Goal: Information Seeking & Learning: Learn about a topic

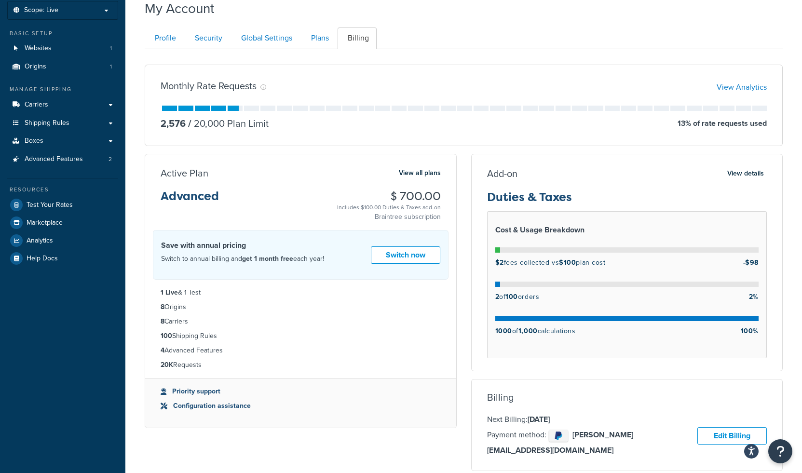
click at [496, 286] on div at bounding box center [497, 283] width 5 height 5
click at [496, 297] on strong "2" at bounding box center [497, 297] width 4 height 10
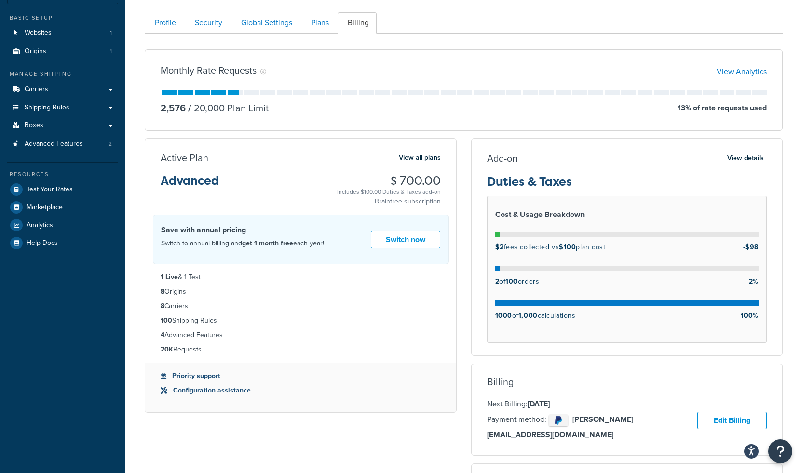
scroll to position [72, 0]
drag, startPoint x: 571, startPoint y: 184, endPoint x: 487, endPoint y: 186, distance: 83.4
click at [487, 186] on h3 "Duties & Taxes" at bounding box center [627, 185] width 280 height 20
copy h3 "Duties & Taxes"
click at [599, 179] on h3 "Duties & Taxes" at bounding box center [627, 185] width 280 height 20
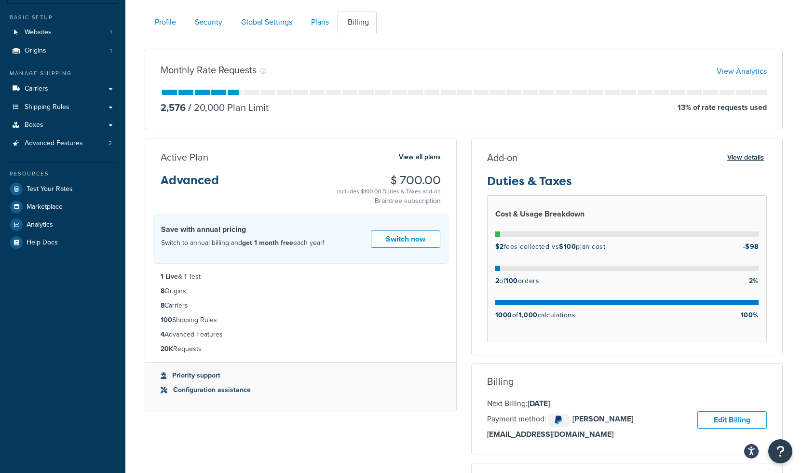
click at [731, 159] on button "View details" at bounding box center [745, 157] width 42 height 13
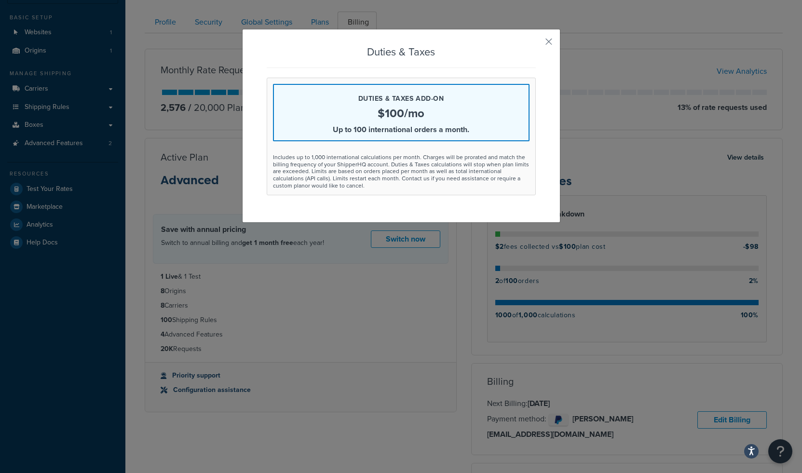
click at [391, 110] on p "$100/mo" at bounding box center [401, 113] width 255 height 12
click at [396, 180] on div "Includes up to 1,000 international calculations per month. Charges will be pror…" at bounding box center [401, 171] width 256 height 35
click at [443, 275] on div "Duties & Taxes Duties & Taxes add-on $100/mo Up to 100 international orders a m…" at bounding box center [401, 236] width 802 height 473
click at [586, 83] on div "Duties & Taxes Duties & Taxes add-on $100/mo Up to 100 international orders a m…" at bounding box center [401, 236] width 802 height 473
click at [456, 309] on div "Duties & Taxes Duties & Taxes add-on $100/mo Up to 100 international orders a m…" at bounding box center [401, 236] width 802 height 473
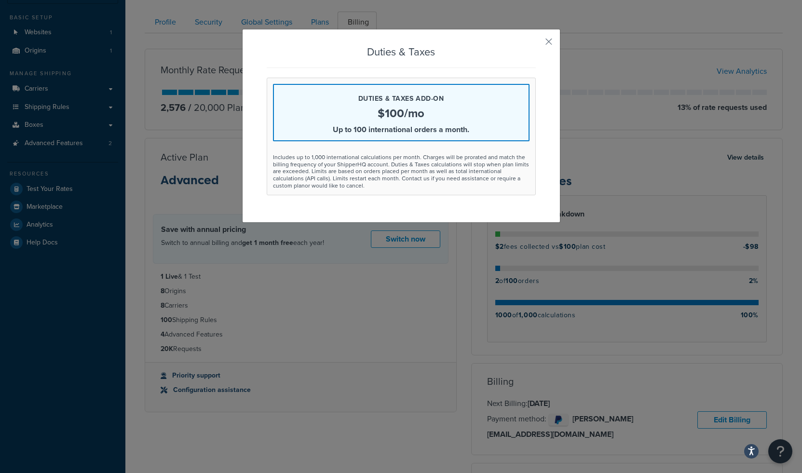
click at [469, 271] on div "Duties & Taxes Duties & Taxes add-on $100/mo Up to 100 international orders a m…" at bounding box center [401, 236] width 802 height 473
click at [394, 61] on div "Duties & Taxes Duties & Taxes add-on $100/mo Up to 100 international orders a m…" at bounding box center [401, 120] width 269 height 149
click at [369, 123] on div "Duties & Taxes add-on $100/mo Up to 100 international orders a month." at bounding box center [401, 112] width 256 height 57
click at [385, 148] on div "Duties & Taxes add-on $100/mo Up to 100 international orders a month. Includes …" at bounding box center [401, 137] width 269 height 118
click at [401, 189] on div "Duties & Taxes add-on $100/mo Up to 100 international orders a month. Includes …" at bounding box center [401, 137] width 269 height 118
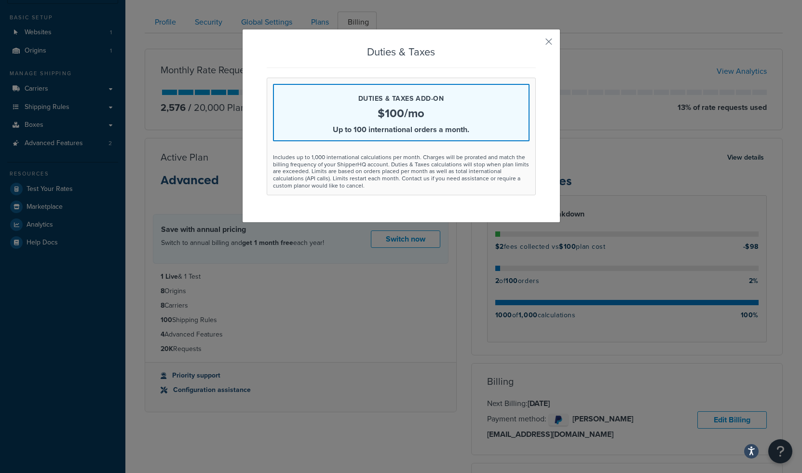
click at [474, 307] on div "Duties & Taxes Duties & Taxes add-on $100/mo Up to 100 international orders a m…" at bounding box center [401, 236] width 802 height 473
click at [421, 6] on div "Duties & Taxes Duties & Taxes add-on $100/mo Up to 100 international orders a m…" at bounding box center [401, 236] width 802 height 473
click at [419, 17] on div "Duties & Taxes Duties & Taxes add-on $100/mo Up to 100 international orders a m…" at bounding box center [401, 236] width 802 height 473
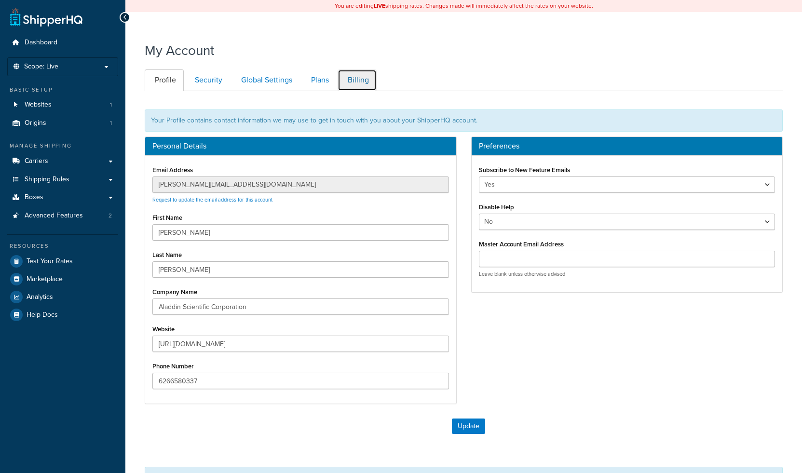
click at [347, 77] on link "Billing" at bounding box center [356, 80] width 39 height 22
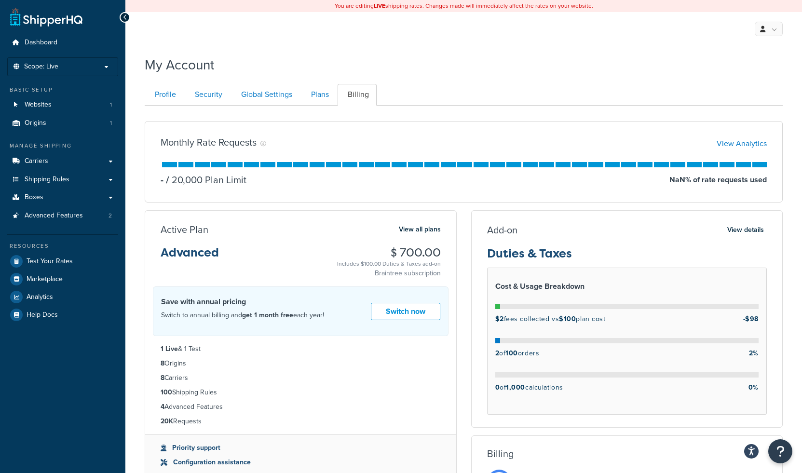
click at [549, 325] on p "$2 fees collected vs $100 plan cost" at bounding box center [550, 319] width 110 height 13
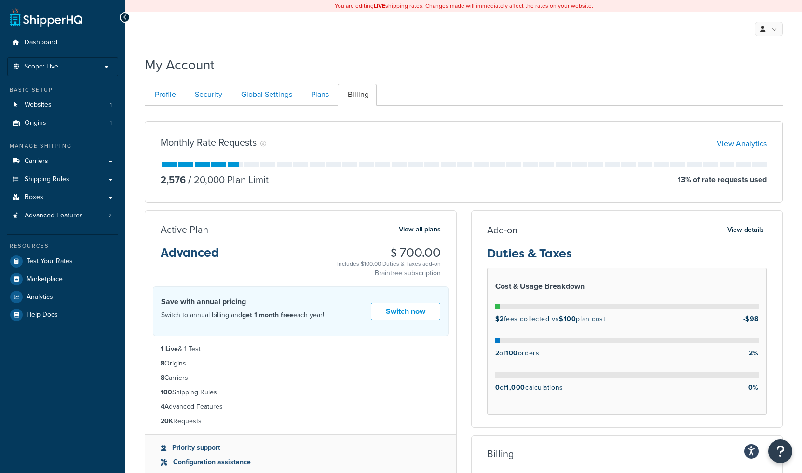
click at [512, 322] on p "$2 fees collected vs $100 plan cost" at bounding box center [550, 319] width 110 height 13
click at [530, 322] on p "$2 fees collected vs $100 plan cost" at bounding box center [550, 319] width 110 height 13
click at [617, 318] on div "$2 fees collected vs $100 plan cost -$98" at bounding box center [627, 321] width 264 height 17
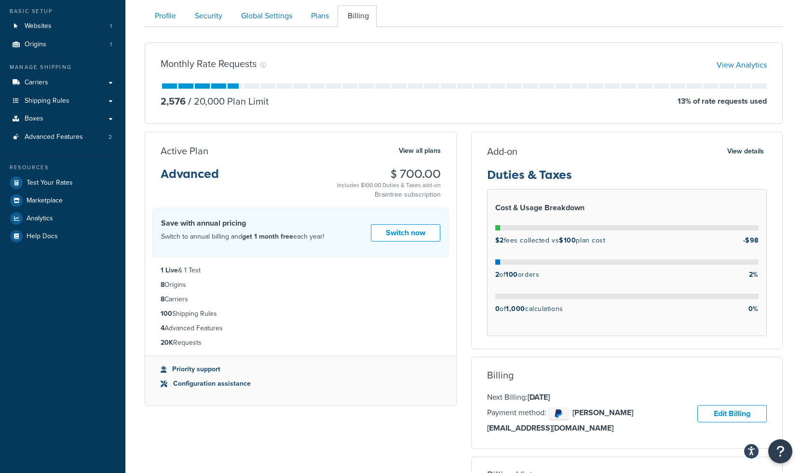
scroll to position [77, 0]
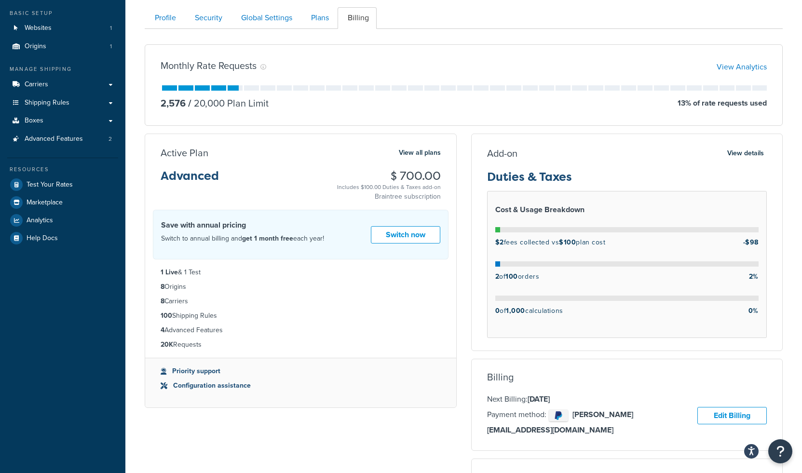
click at [566, 118] on div "Monthly Rate Requests View Analytics 2,576 / 20,000 Plan Limit 13 % of rate req…" at bounding box center [464, 84] width 638 height 81
click at [739, 67] on link "View Analytics" at bounding box center [741, 66] width 50 height 11
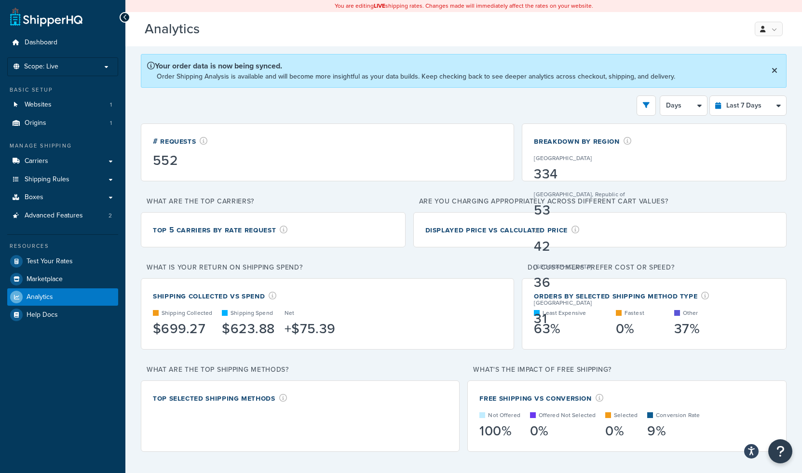
click at [247, 330] on div "$623.88" at bounding box center [248, 328] width 53 height 13
click at [306, 351] on div "# Requests 552 Breakdown by Region United States 334 Korea, Republic of 53 0 42…" at bounding box center [463, 290] width 645 height 334
click at [434, 141] on div "# Requests 552" at bounding box center [327, 152] width 349 height 34
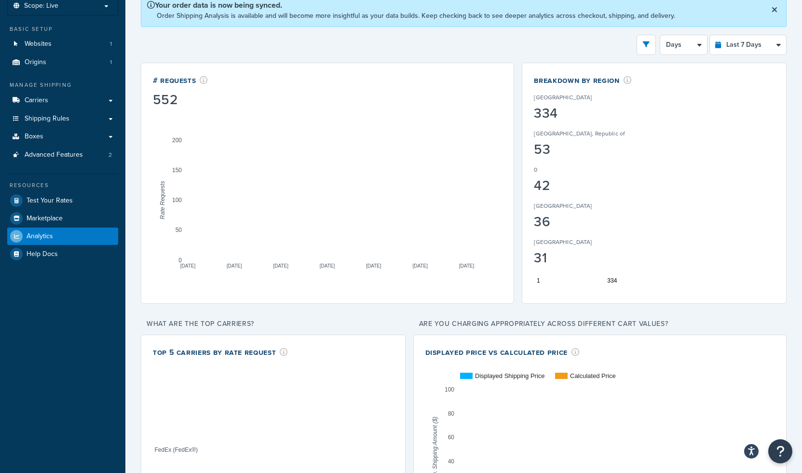
scroll to position [59, 0]
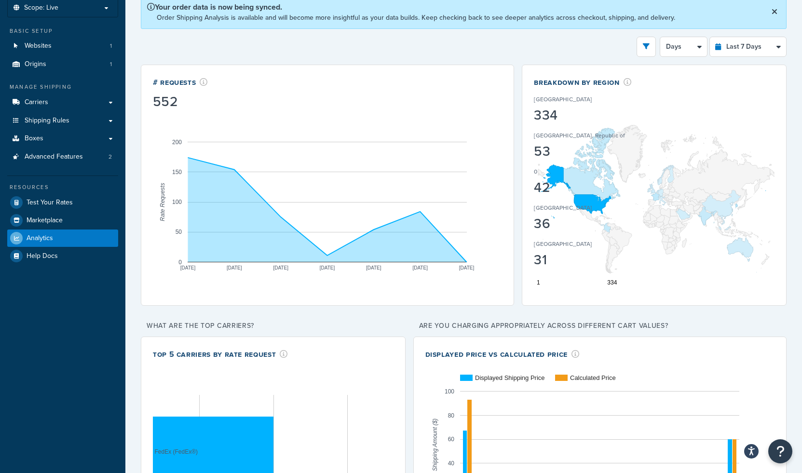
click at [554, 176] on div "0" at bounding box center [579, 173] width 91 height 13
click at [591, 201] on div "United States 334 Korea, Republic of 53 0 42 France 36 Canada 31" at bounding box center [584, 178] width 101 height 181
click at [591, 205] on div "[GEOGRAPHIC_DATA]" at bounding box center [579, 209] width 91 height 13
click at [552, 173] on div "0" at bounding box center [579, 173] width 91 height 13
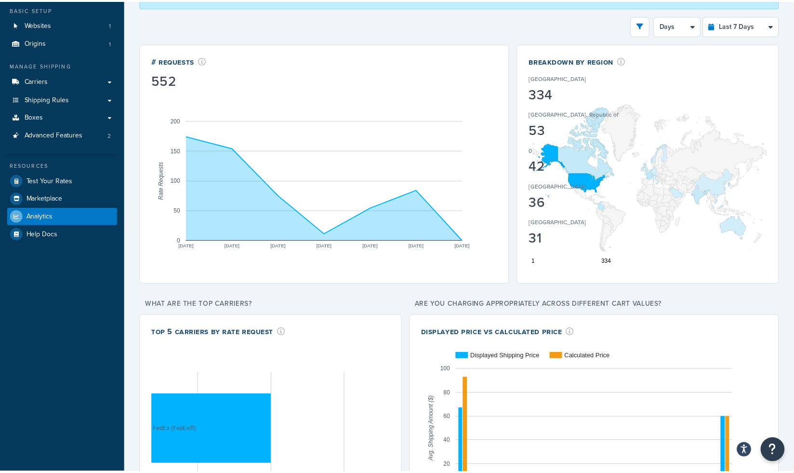
scroll to position [84, 0]
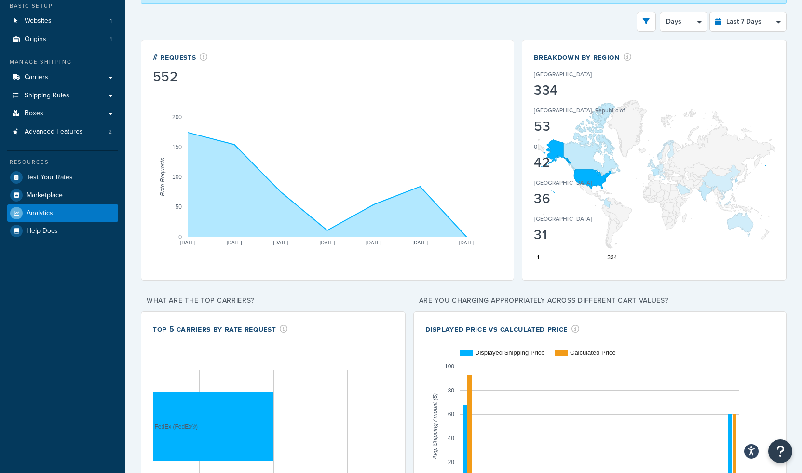
click at [541, 110] on p "[GEOGRAPHIC_DATA], Republic of" at bounding box center [579, 110] width 91 height 9
drag, startPoint x: 619, startPoint y: 57, endPoint x: 524, endPoint y: 57, distance: 95.0
click at [524, 57] on div "Breakdown by Region United States 334 Korea, Republic of 53 0 42 France 36 Cana…" at bounding box center [654, 160] width 265 height 241
copy div "Breakdown by Region"
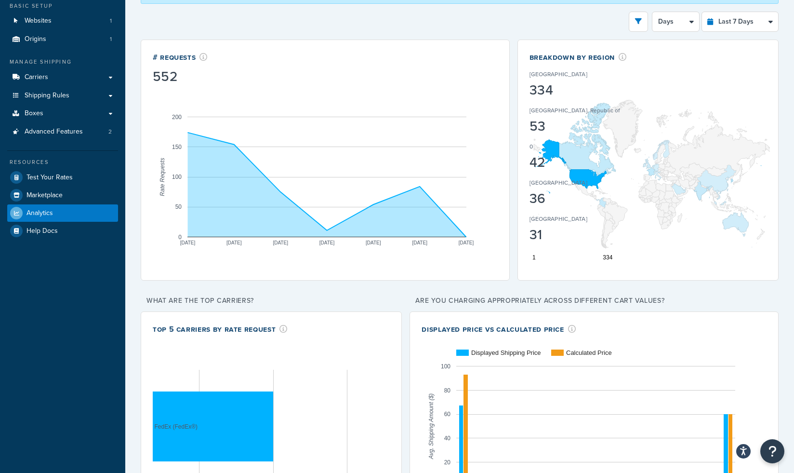
click at [543, 221] on p "[GEOGRAPHIC_DATA]" at bounding box center [559, 218] width 58 height 9
click at [551, 149] on div "0" at bounding box center [575, 148] width 91 height 13
click at [543, 179] on p "[GEOGRAPHIC_DATA]" at bounding box center [559, 182] width 58 height 9
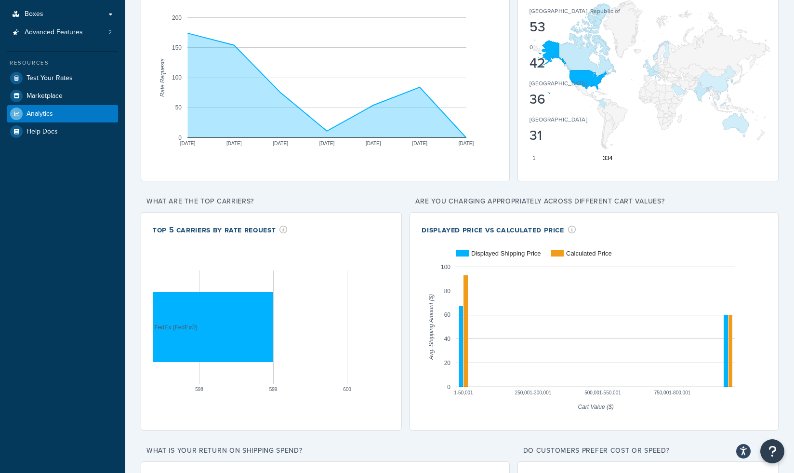
scroll to position [148, 0]
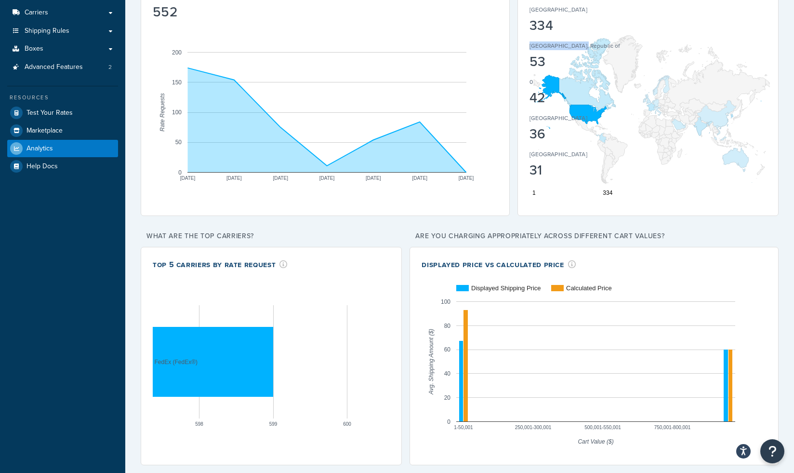
drag, startPoint x: 576, startPoint y: 45, endPoint x: 530, endPoint y: 47, distance: 46.3
click at [530, 47] on p "[GEOGRAPHIC_DATA], Republic of" at bounding box center [575, 45] width 91 height 9
copy p "[GEOGRAPHIC_DATA], Republic of"
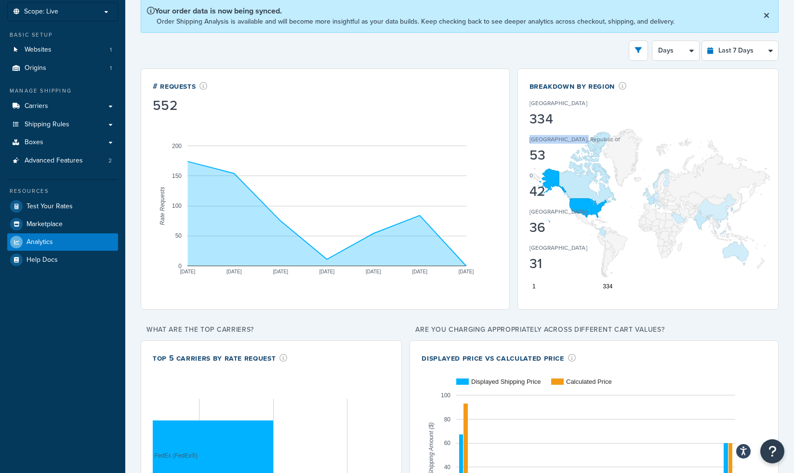
scroll to position [48, 0]
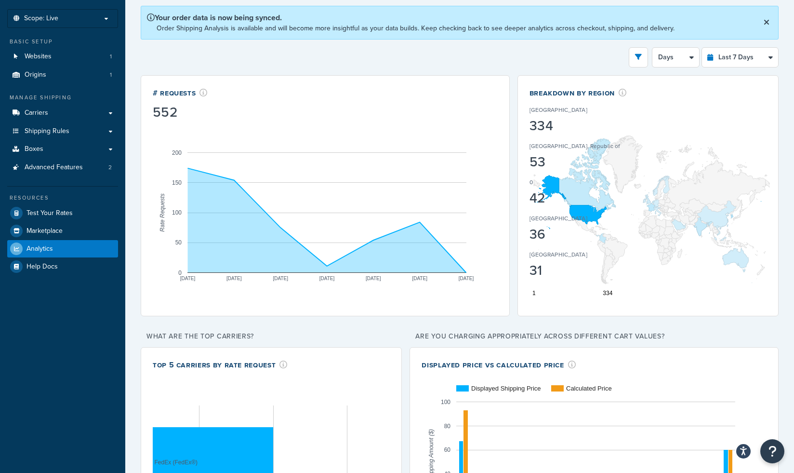
click at [544, 94] on div "Breakdown by Region" at bounding box center [580, 92] width 101 height 11
click at [535, 114] on p "[GEOGRAPHIC_DATA]" at bounding box center [559, 110] width 58 height 9
click at [539, 164] on div "53" at bounding box center [575, 161] width 91 height 13
drag, startPoint x: 531, startPoint y: 184, endPoint x: 526, endPoint y: 183, distance: 4.8
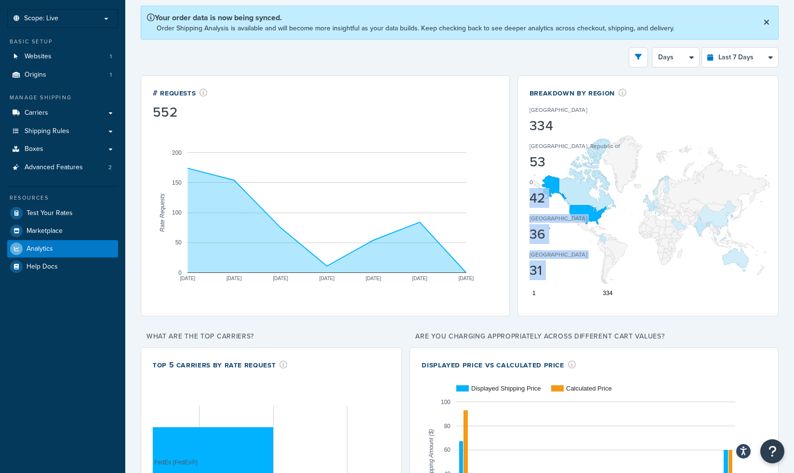
click at [526, 183] on div "Breakdown by Region United States 334 Korea, Republic of 53 0 42 France 36 Cana…" at bounding box center [648, 195] width 261 height 241
click at [550, 248] on div "United States 334 Korea, Republic of 53 0 42 France 36 Canada 31" at bounding box center [580, 188] width 101 height 181
drag, startPoint x: 530, startPoint y: 148, endPoint x: 567, endPoint y: 147, distance: 36.6
click at [569, 146] on p "[GEOGRAPHIC_DATA], Republic of" at bounding box center [575, 146] width 91 height 9
click at [539, 160] on div "53" at bounding box center [575, 161] width 91 height 13
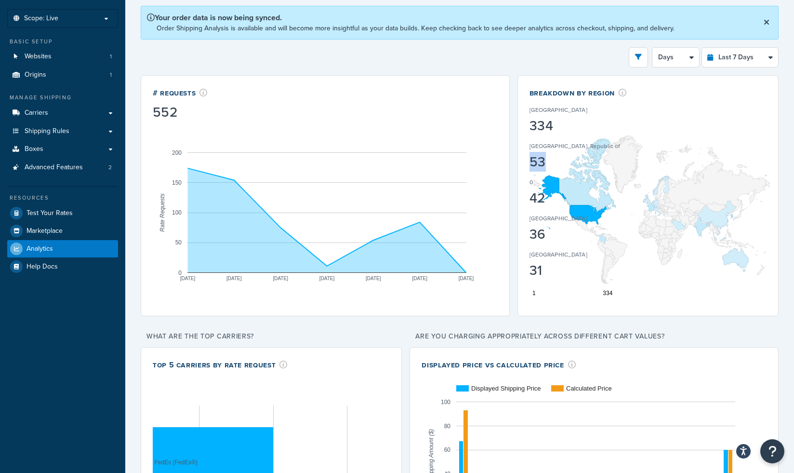
click at [539, 160] on div "53" at bounding box center [575, 161] width 91 height 13
click at [584, 214] on div "United States 334 Korea, Republic of 53 0 42 France 36 Canada 31" at bounding box center [580, 188] width 101 height 181
click at [550, 190] on div "0" at bounding box center [575, 184] width 91 height 13
click at [527, 183] on div "Breakdown by Region United States 334 Korea, Republic of 53 0 42 France 36 Cana…" at bounding box center [648, 195] width 261 height 241
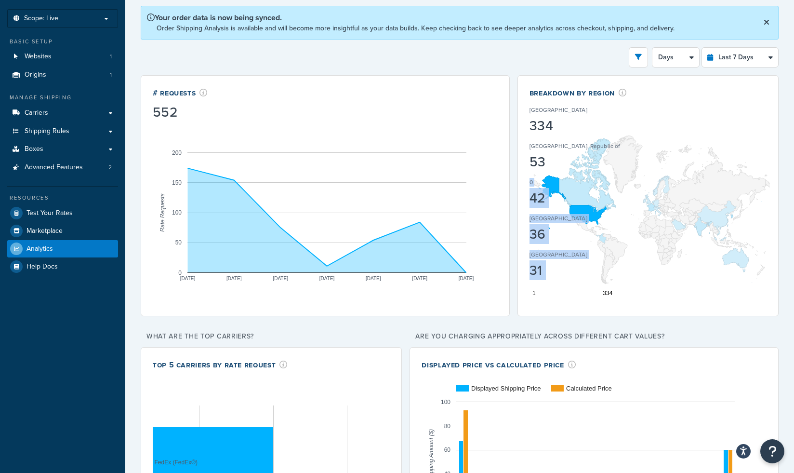
click at [534, 184] on div "0" at bounding box center [575, 184] width 91 height 13
drag, startPoint x: 532, startPoint y: 184, endPoint x: 524, endPoint y: 183, distance: 7.8
click at [524, 183] on div "Breakdown by Region United States 334 Korea, Republic of 53 0 42 France 36 Cana…" at bounding box center [648, 195] width 261 height 241
click at [466, 273] on icon "A chart." at bounding box center [327, 220] width 279 height 105
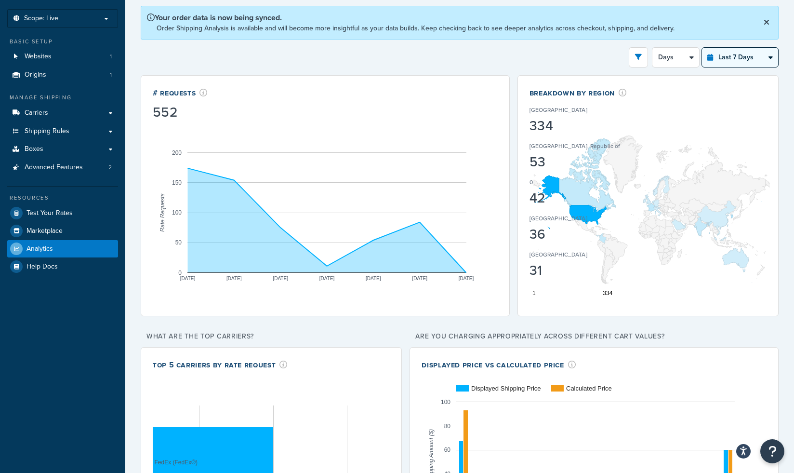
click at [740, 56] on select "Last 24 Hours Last 7 Days Last 30 Days Last 3 Months Last 6 Months Last 12 Mont…" at bounding box center [740, 57] width 76 height 19
select select "last_30_days"
click at [702, 48] on select "Last 24 Hours Last 7 Days Last 30 Days Last 3 Months Last 6 Months Last 12 Mont…" at bounding box center [740, 57] width 76 height 19
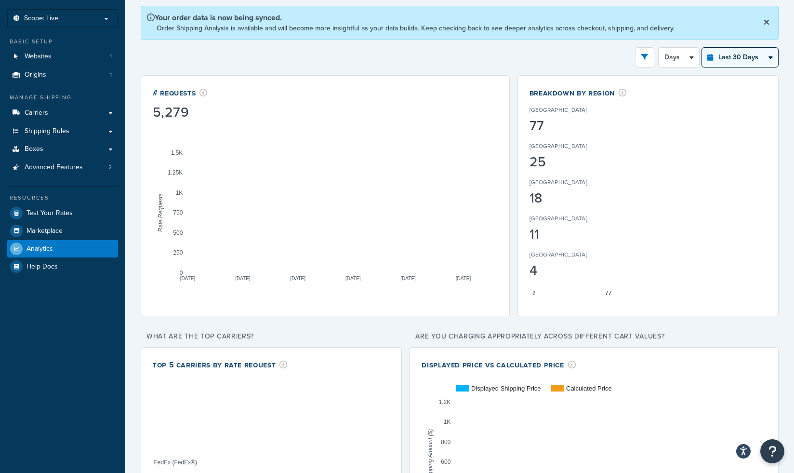
click at [725, 64] on select "Last 24 Hours Last 7 Days Last 30 Days Last 3 Months Last 6 Months Last 12 Mont…" at bounding box center [740, 57] width 76 height 19
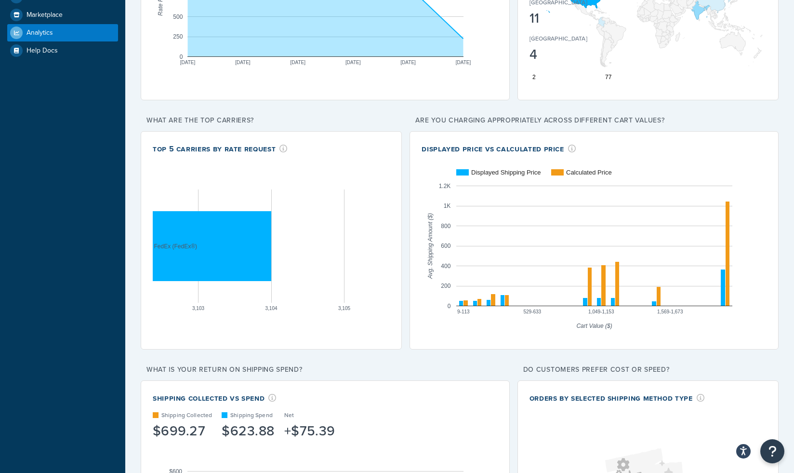
scroll to position [0, 0]
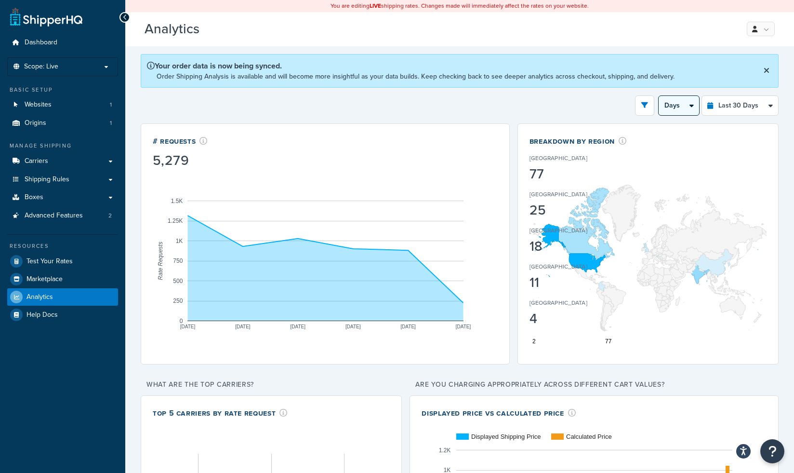
click at [679, 110] on select "Days Weeks" at bounding box center [679, 105] width 40 height 19
click at [669, 109] on select "Days Weeks" at bounding box center [679, 105] width 40 height 19
select select "1w"
click at [659, 96] on select "Days Weeks" at bounding box center [679, 105] width 40 height 19
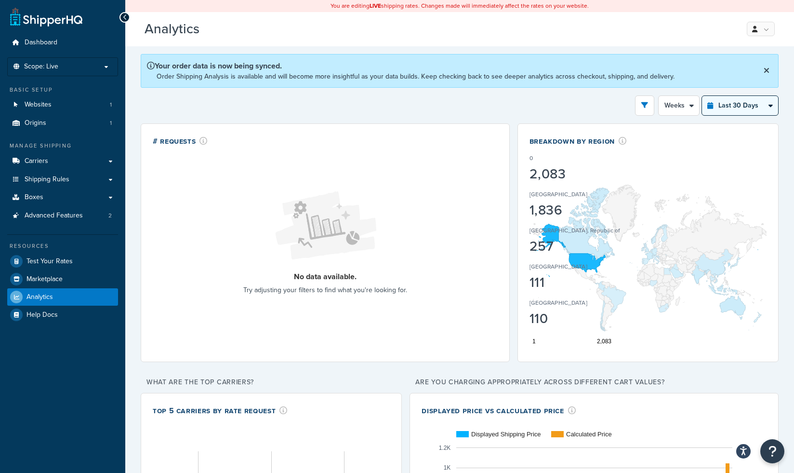
click at [744, 108] on select "Last 24 Hours Last 7 Days Last 30 Days Last 3 Months Last 6 Months Last 12 Mont…" at bounding box center [740, 105] width 76 height 19
select select "last_24_hours"
click at [702, 96] on select "Last 24 Hours Last 7 Days Last 30 Days Last 3 Months Last 6 Months Last 12 Mont…" at bounding box center [740, 105] width 76 height 19
select select "1h"
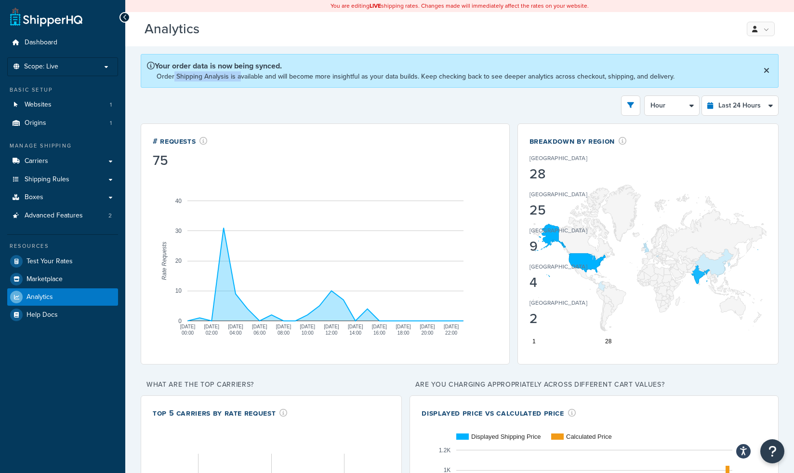
drag, startPoint x: 174, startPoint y: 78, endPoint x: 238, endPoint y: 79, distance: 64.1
click at [239, 79] on p "Order Shipping Analysis is available and will become more insightful as your da…" at bounding box center [416, 76] width 518 height 10
click at [228, 105] on div "Filters Website Aladdin Scientific Destination United States United Kingdom Afg…" at bounding box center [460, 105] width 638 height 20
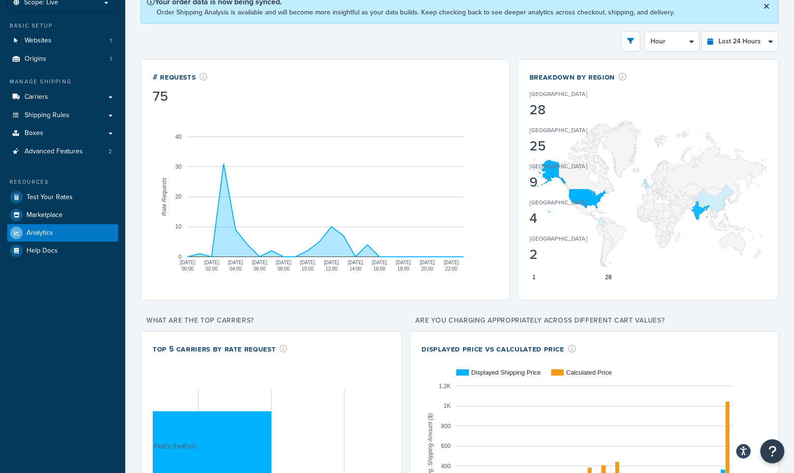
scroll to position [67, 0]
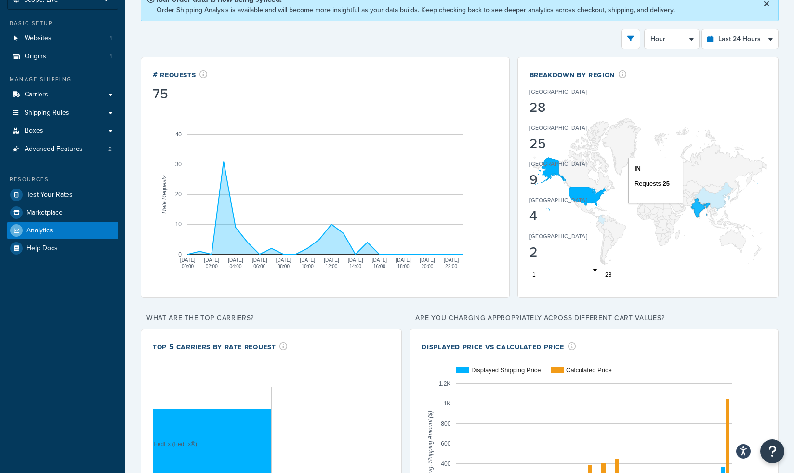
click at [699, 211] on icon "A chart." at bounding box center [700, 208] width 18 height 19
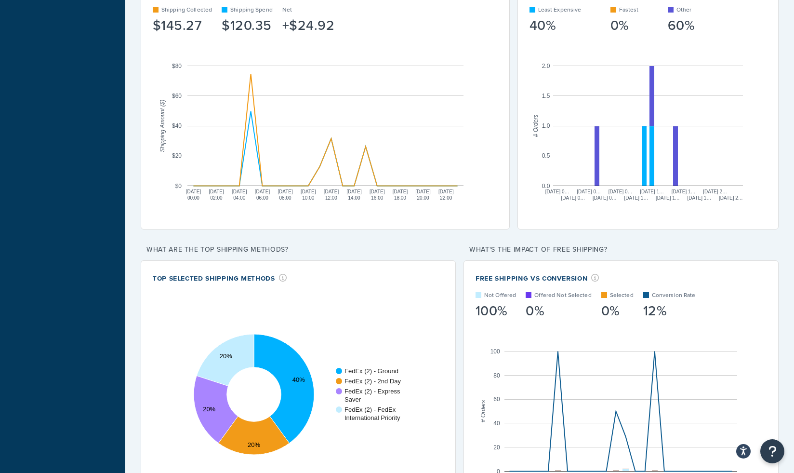
scroll to position [735, 0]
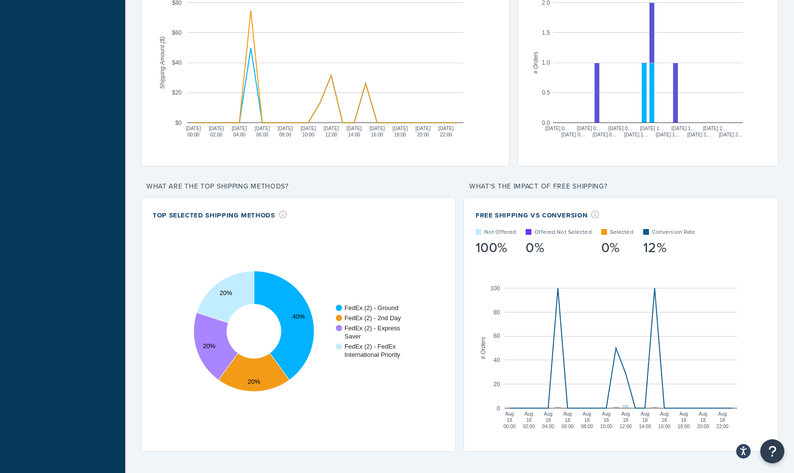
click at [495, 215] on div "Free Shipping vs Conversion" at bounding box center [591, 214] width 230 height 11
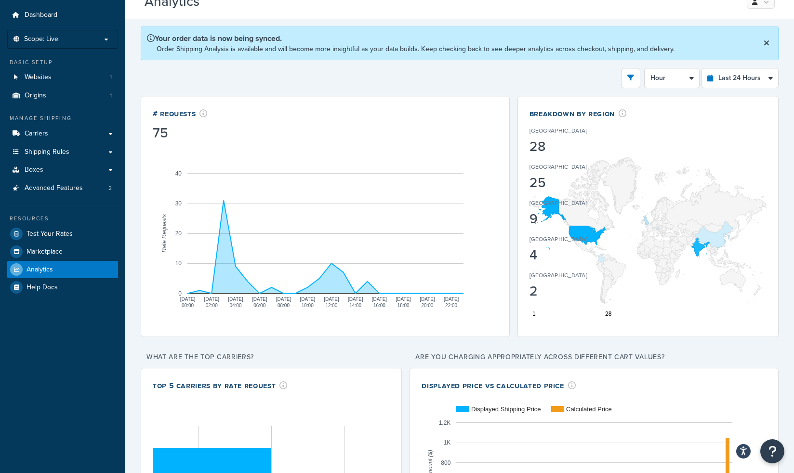
scroll to position [0, 0]
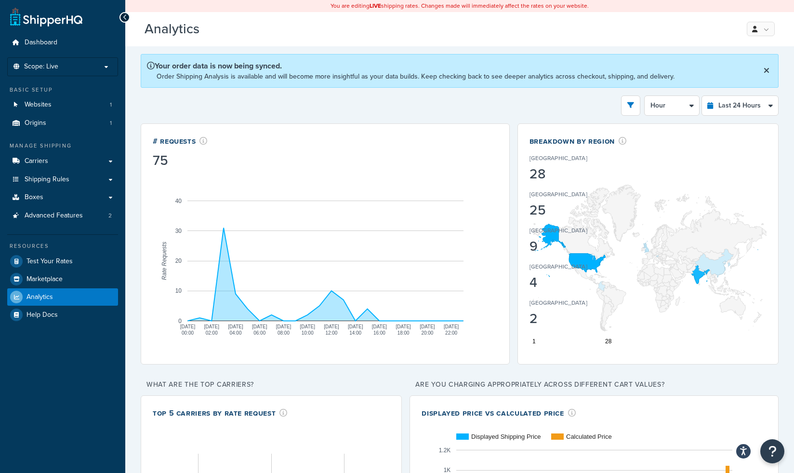
click at [222, 239] on icon "A chart." at bounding box center [326, 274] width 276 height 93
click at [224, 234] on icon "A chart." at bounding box center [326, 274] width 276 height 93
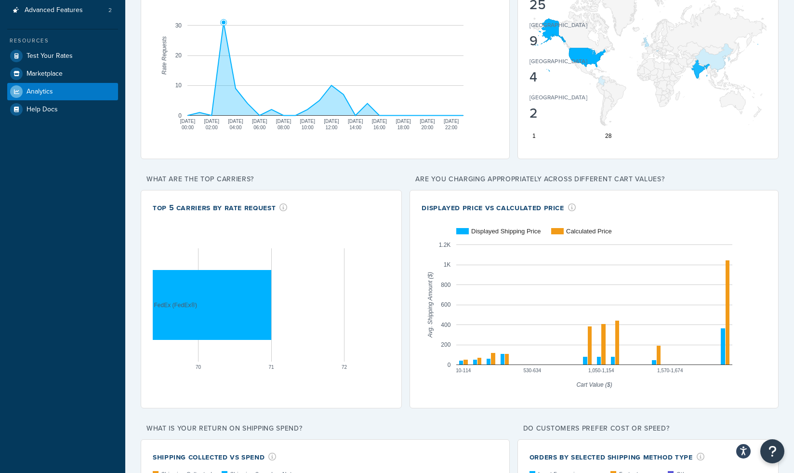
scroll to position [212, 0]
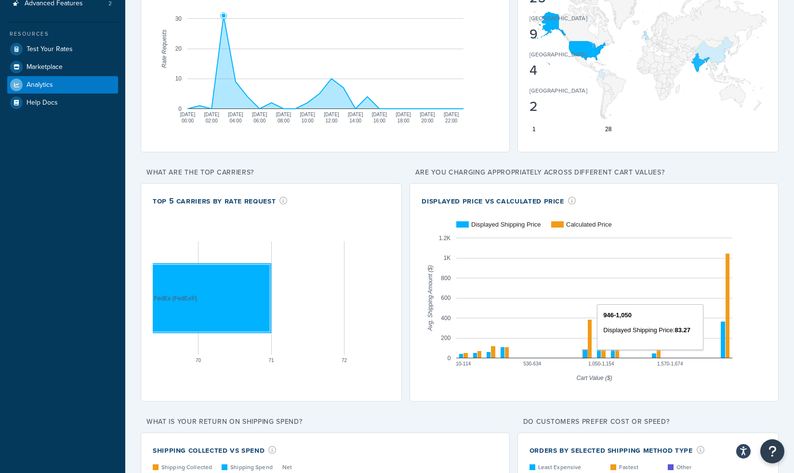
click at [585, 355] on rect "A chart." at bounding box center [585, 354] width 4 height 8
click at [590, 352] on rect "A chart." at bounding box center [590, 339] width 4 height 38
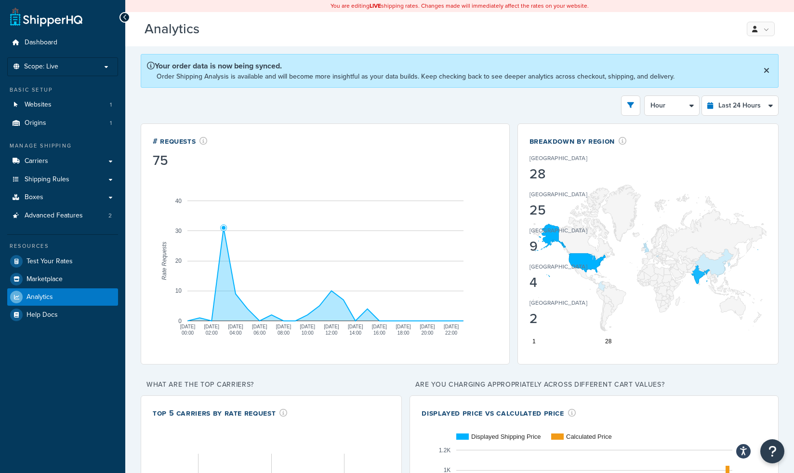
click at [173, 74] on p "Order Shipping Analysis is available and will become more insightful as your da…" at bounding box center [416, 76] width 518 height 10
click at [46, 295] on span "Analytics" at bounding box center [40, 297] width 27 height 8
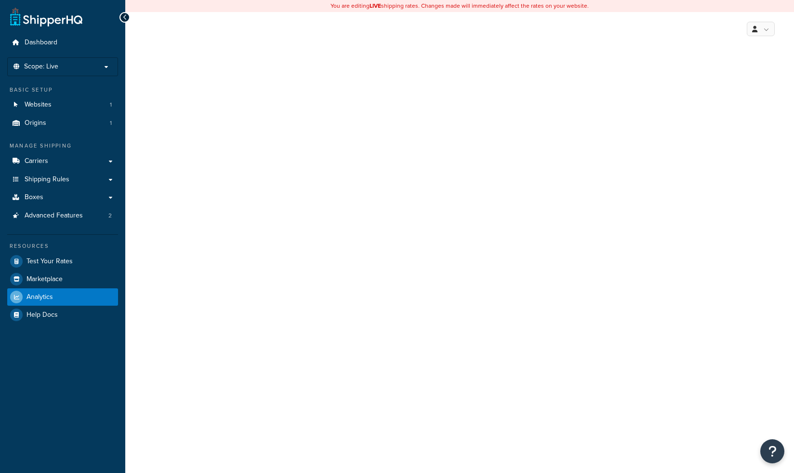
select select "last_7_days"
